Goal: Navigation & Orientation: Find specific page/section

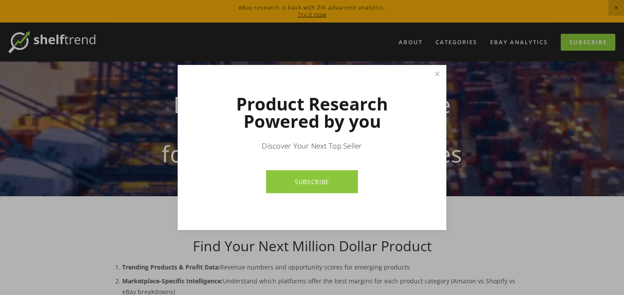
click at [447, 68] on div at bounding box center [312, 147] width 624 height 295
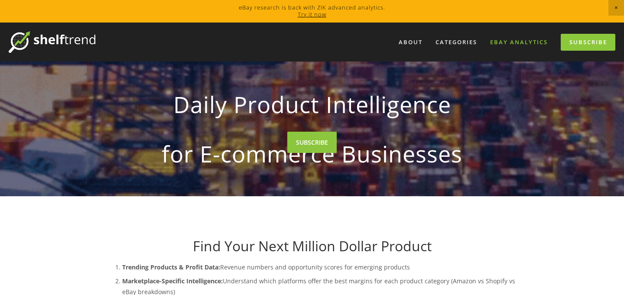
click at [524, 44] on link "eBay Analytics" at bounding box center [518, 42] width 69 height 14
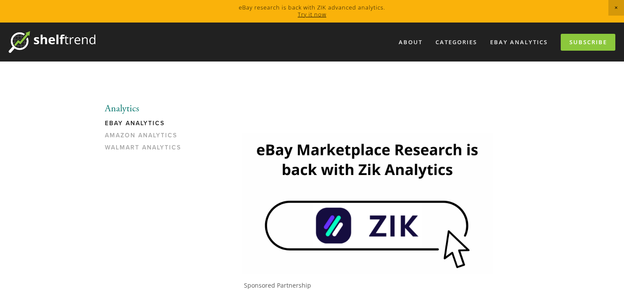
scroll to position [133, 0]
